Goal: Navigation & Orientation: Understand site structure

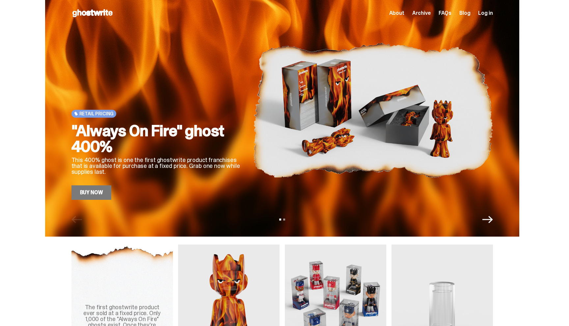
click at [430, 11] on span "Archive" at bounding box center [421, 13] width 18 height 5
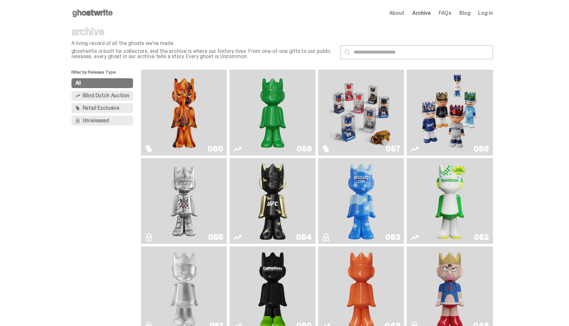
click at [401, 15] on span "About" at bounding box center [396, 13] width 15 height 5
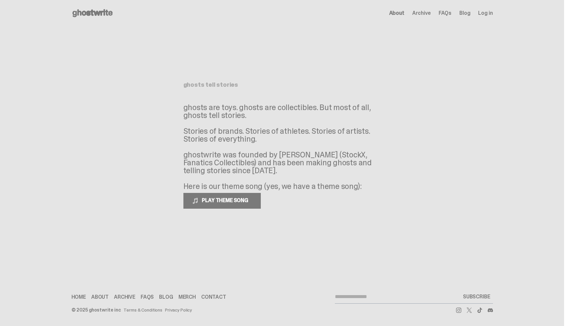
click at [107, 13] on use at bounding box center [92, 13] width 40 height 8
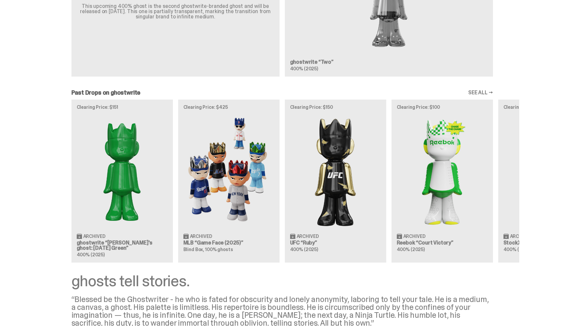
scroll to position [478, 0]
